Goal: Information Seeking & Learning: Learn about a topic

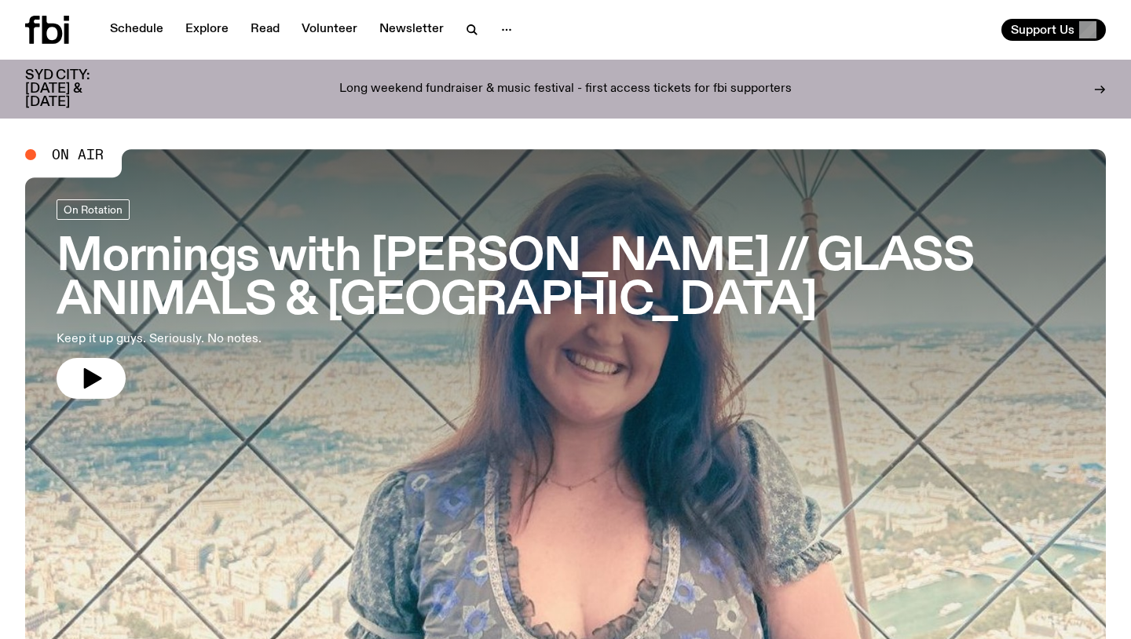
click at [291, 78] on div "Long weekend fundraiser & music festival - first access tickets for fbi support…" at bounding box center [565, 89] width 854 height 40
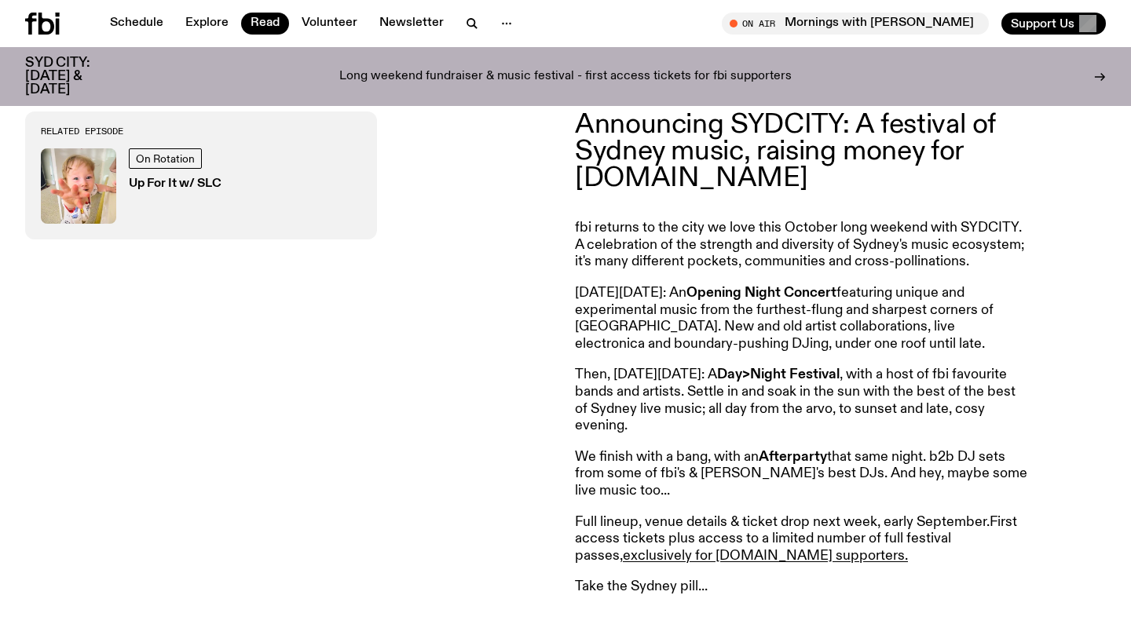
scroll to position [587, 0]
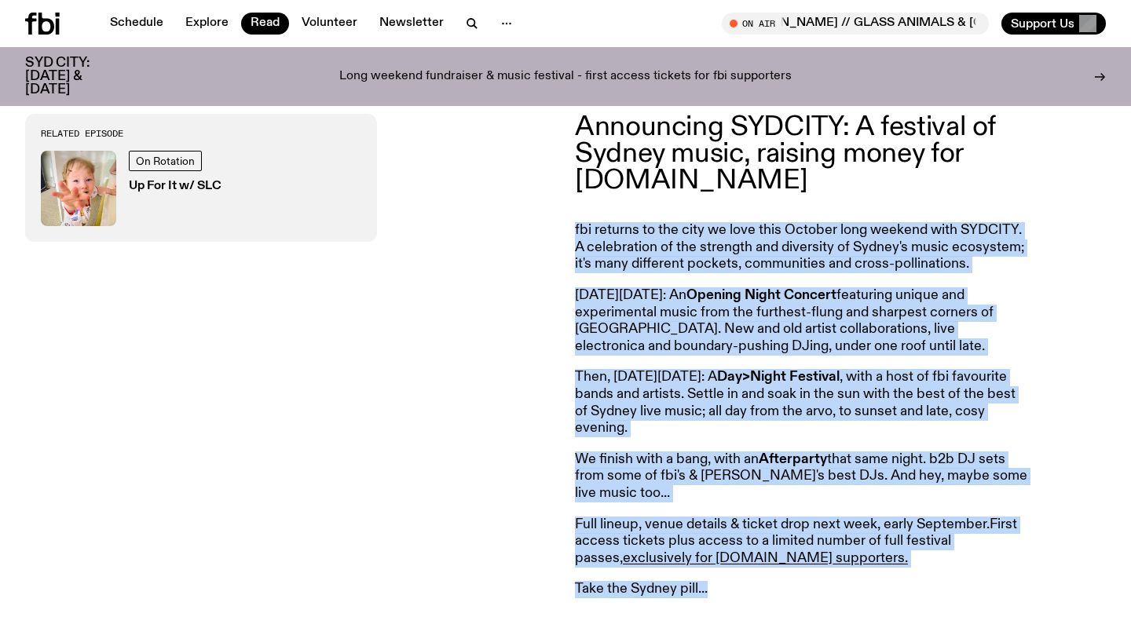
drag, startPoint x: 569, startPoint y: 229, endPoint x: 737, endPoint y: 618, distance: 423.5
click at [737, 619] on div "Announcing SYDCITY: A festival of Sydney music, raising money for [DOMAIN_NAME]…" at bounding box center [565, 356] width 1131 height 572
copy article "fbi returns to the city we love this October long weekend with SYDCITY. A celeb…"
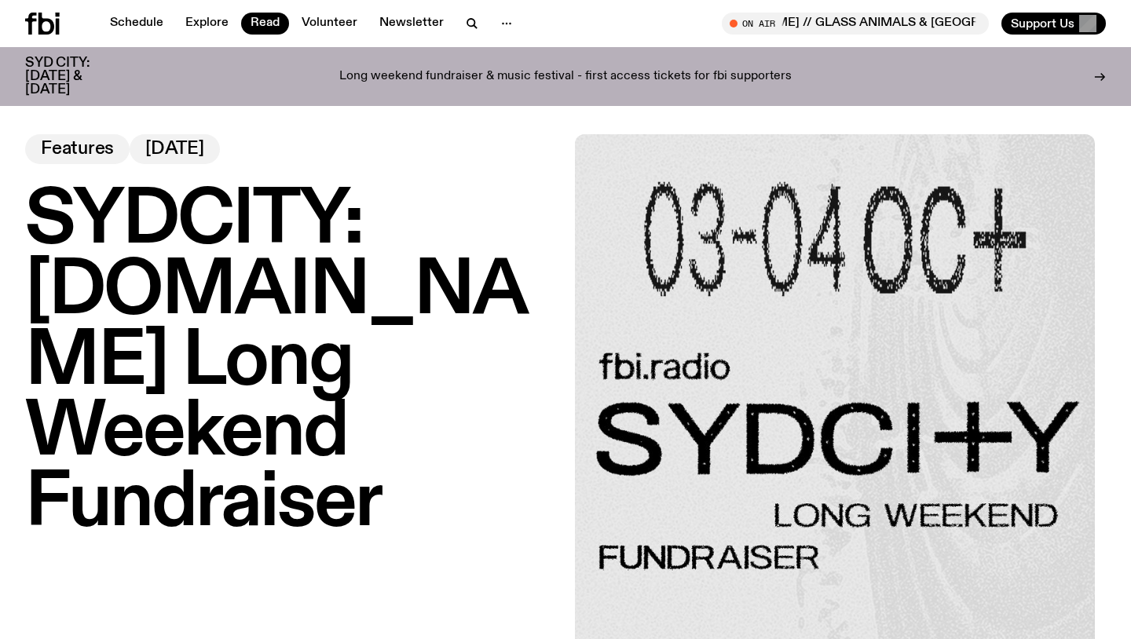
scroll to position [0, 0]
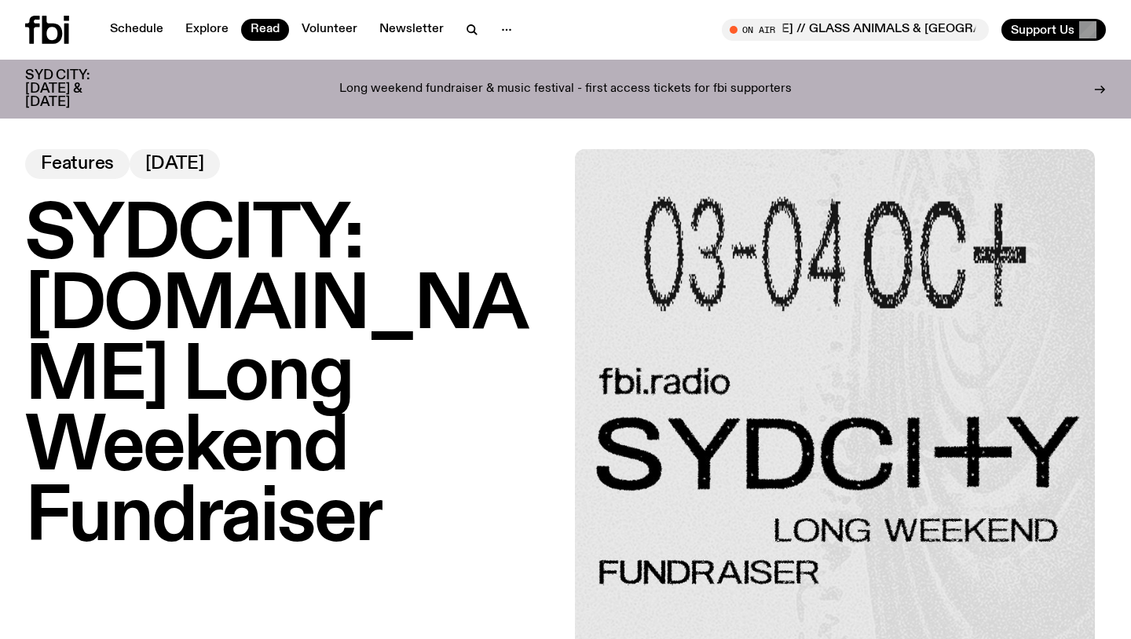
click at [776, 313] on img at bounding box center [835, 409] width 520 height 520
